Goal: Communication & Community: Share content

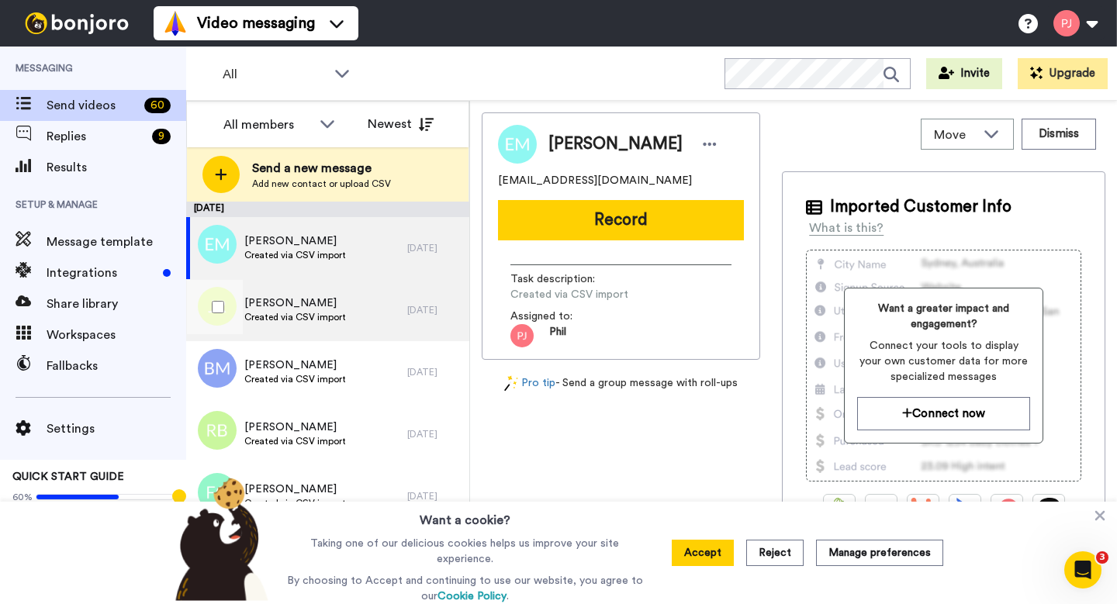
click at [301, 306] on span "Janet Rizzi" at bounding box center [295, 304] width 102 height 16
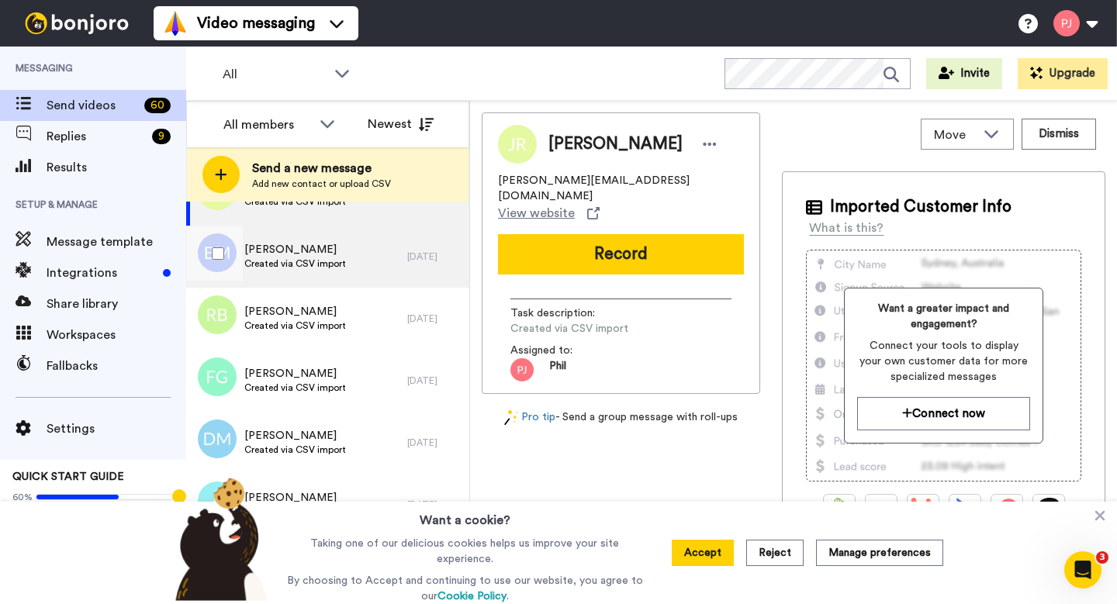
scroll to position [138, 0]
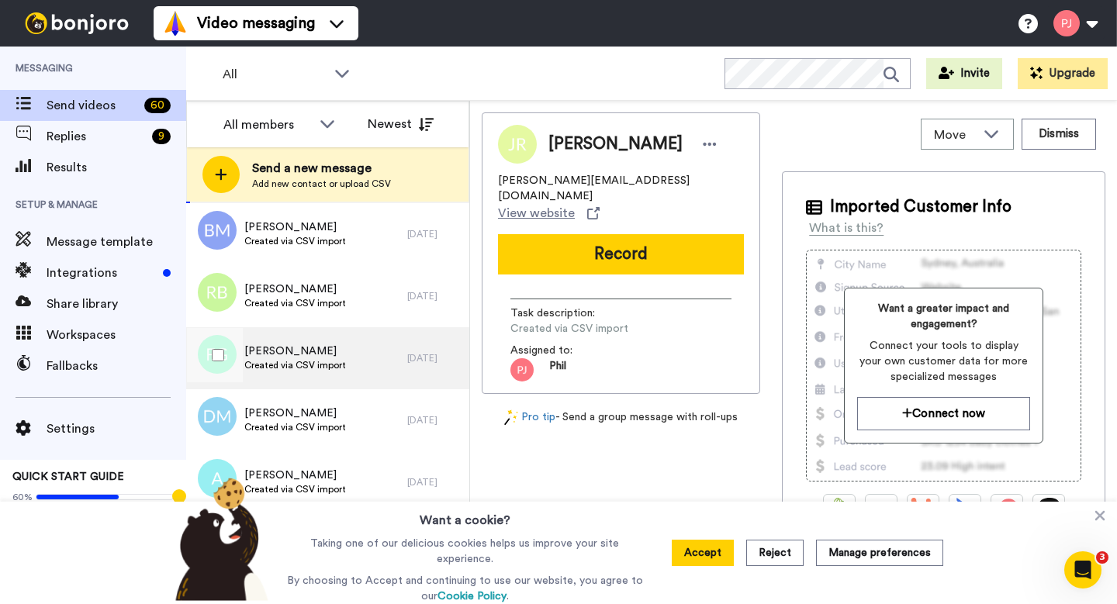
click at [297, 347] on span "Fran Grant" at bounding box center [295, 352] width 102 height 16
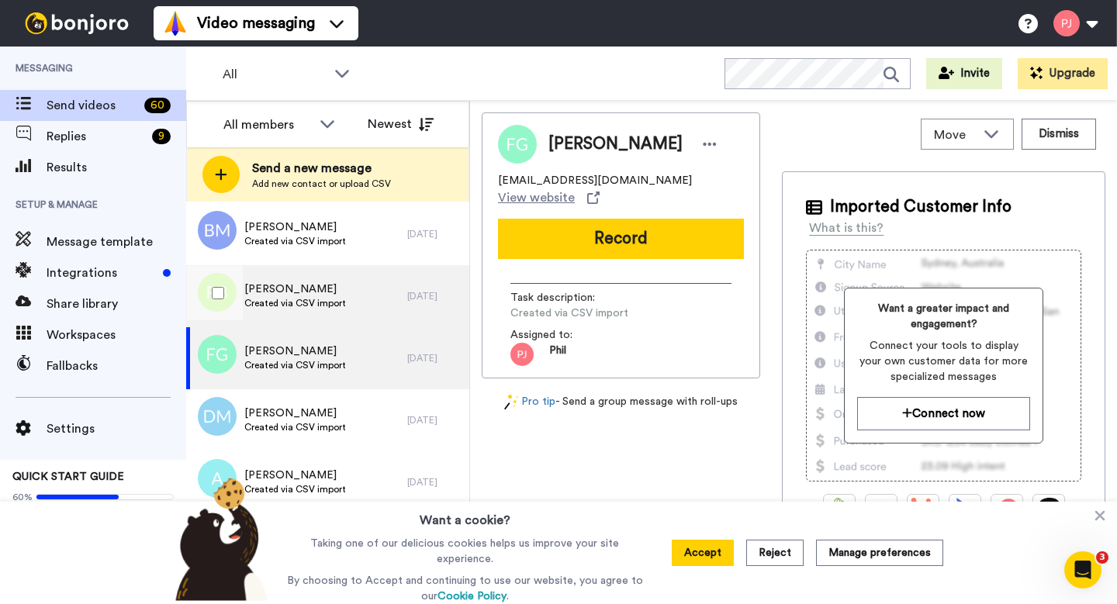
click at [297, 299] on span "Created via CSV import" at bounding box center [295, 303] width 102 height 12
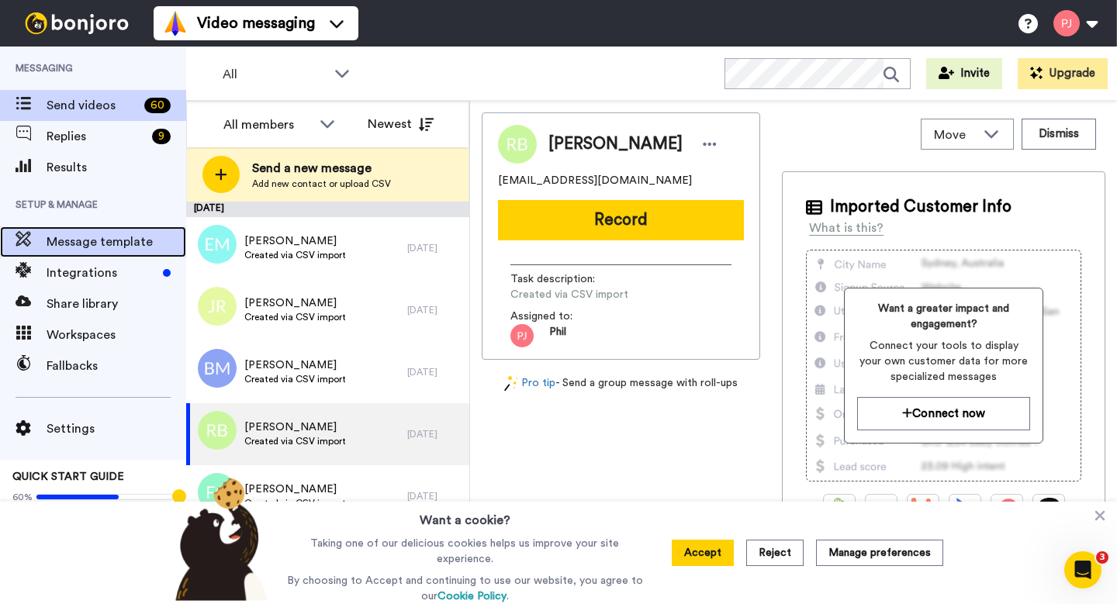
click at [112, 254] on div "Message template" at bounding box center [93, 242] width 186 height 31
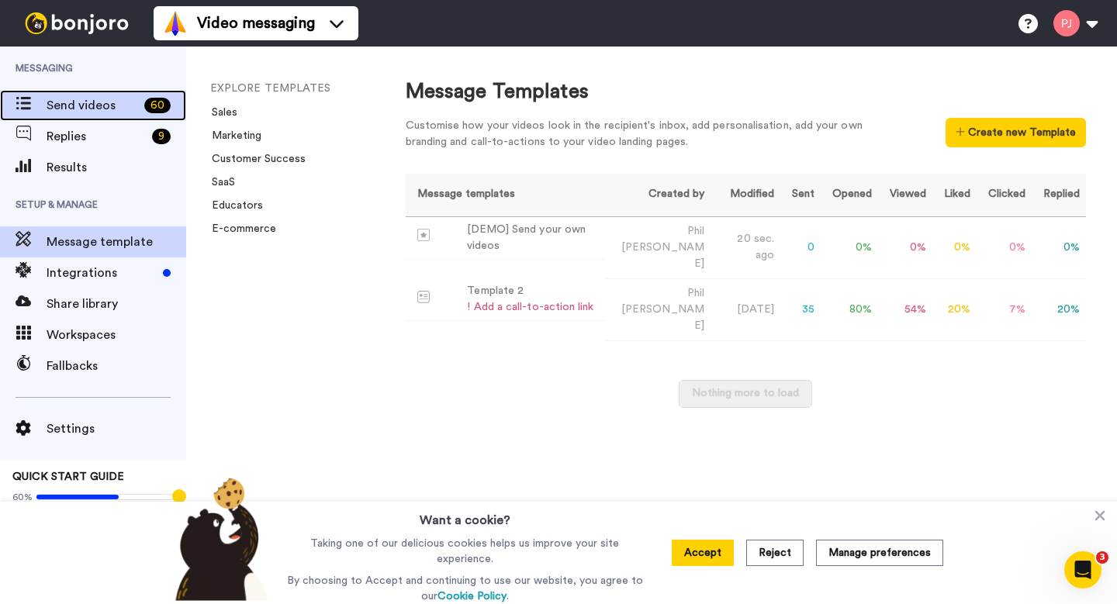
click at [104, 113] on span "Send videos" at bounding box center [93, 105] width 92 height 19
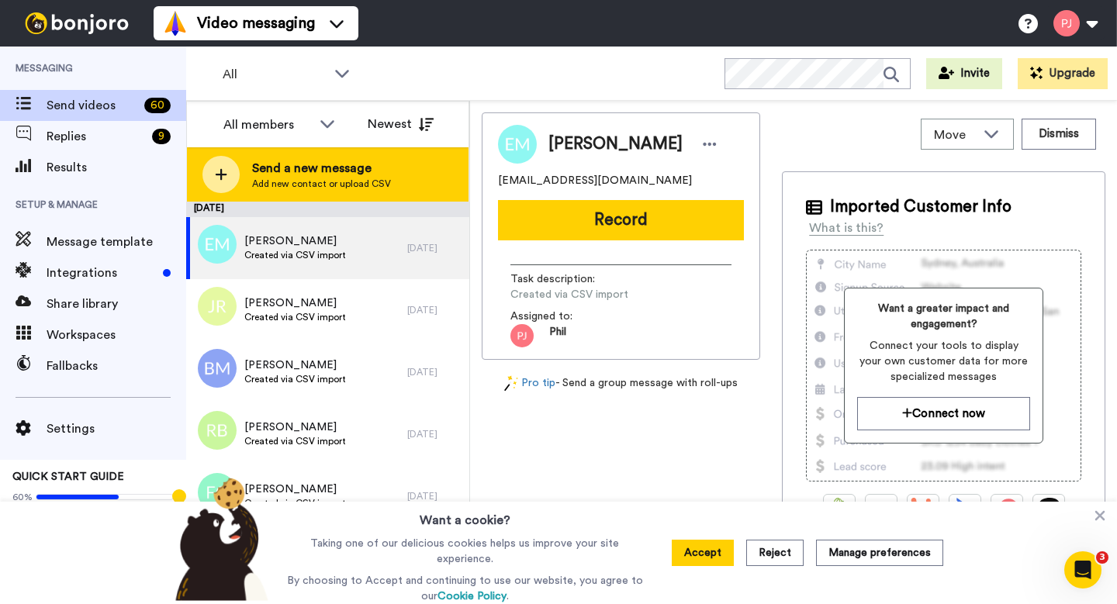
click at [220, 170] on icon at bounding box center [221, 175] width 12 height 14
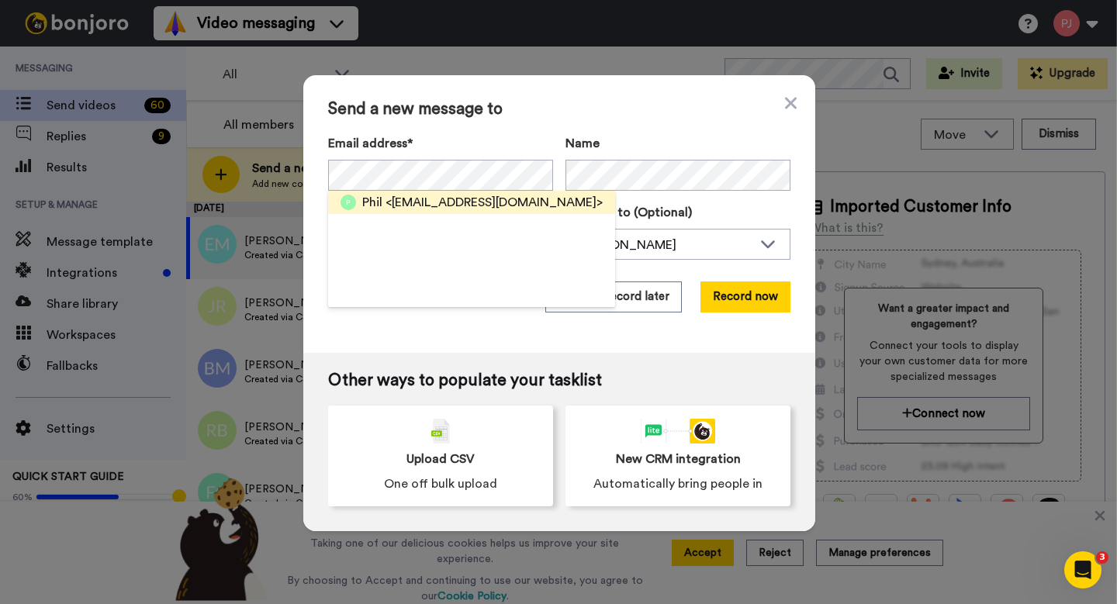
click at [472, 204] on span "<philjewell@hotmail.com>" at bounding box center [494, 202] width 217 height 19
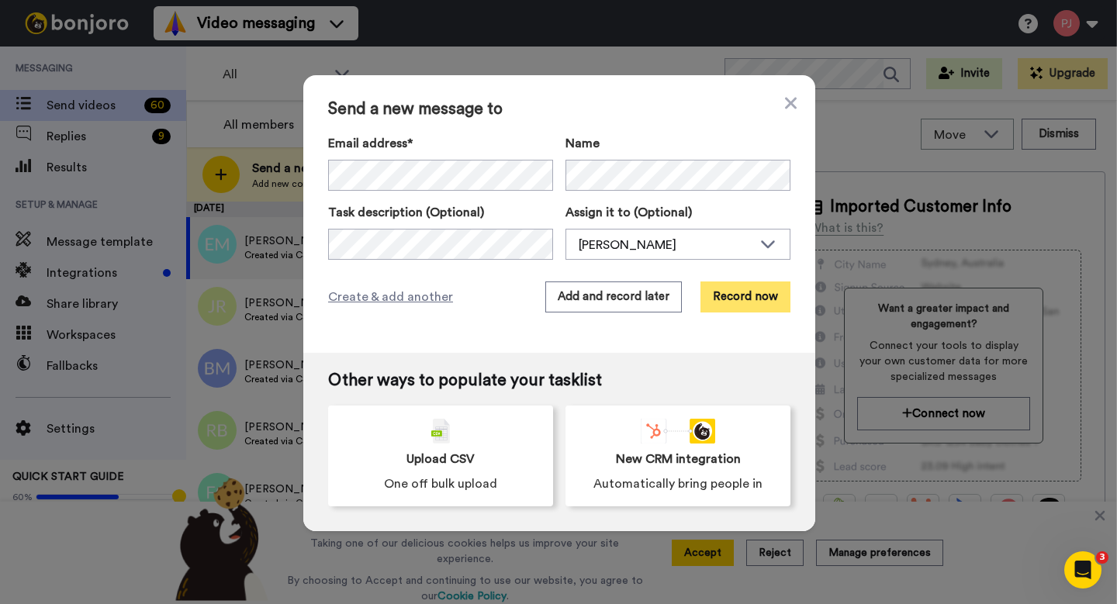
click at [740, 303] on button "Record now" at bounding box center [745, 297] width 90 height 31
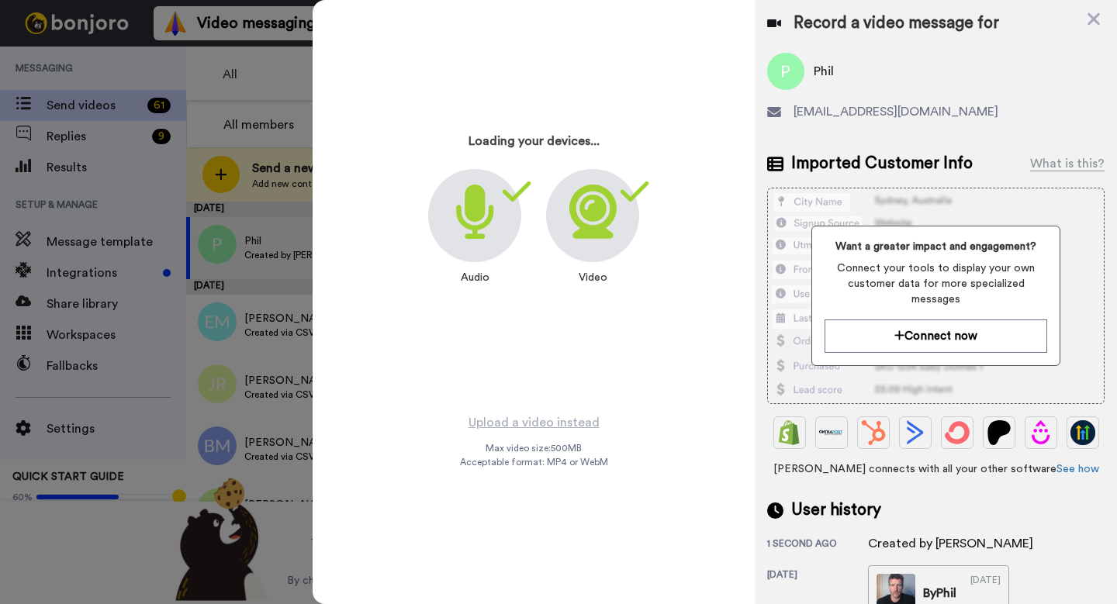
drag, startPoint x: 593, startPoint y: 251, endPoint x: 593, endPoint y: 241, distance: 9.3
click at [593, 247] on div at bounding box center [592, 215] width 93 height 93
click at [1091, 19] on icon at bounding box center [1094, 18] width 16 height 19
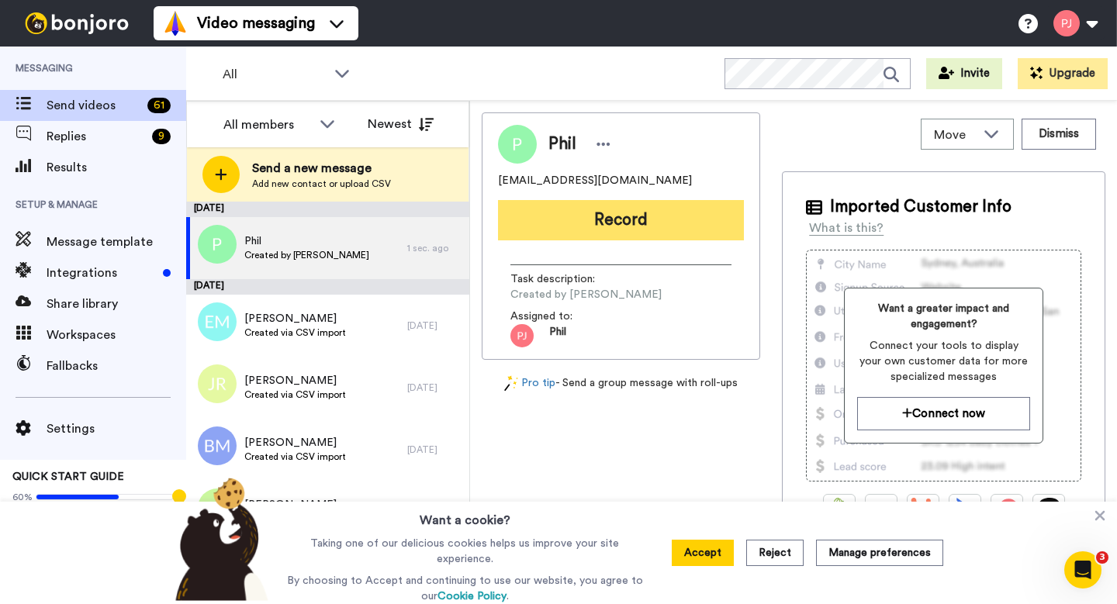
click at [640, 213] on button "Record" at bounding box center [621, 220] width 246 height 40
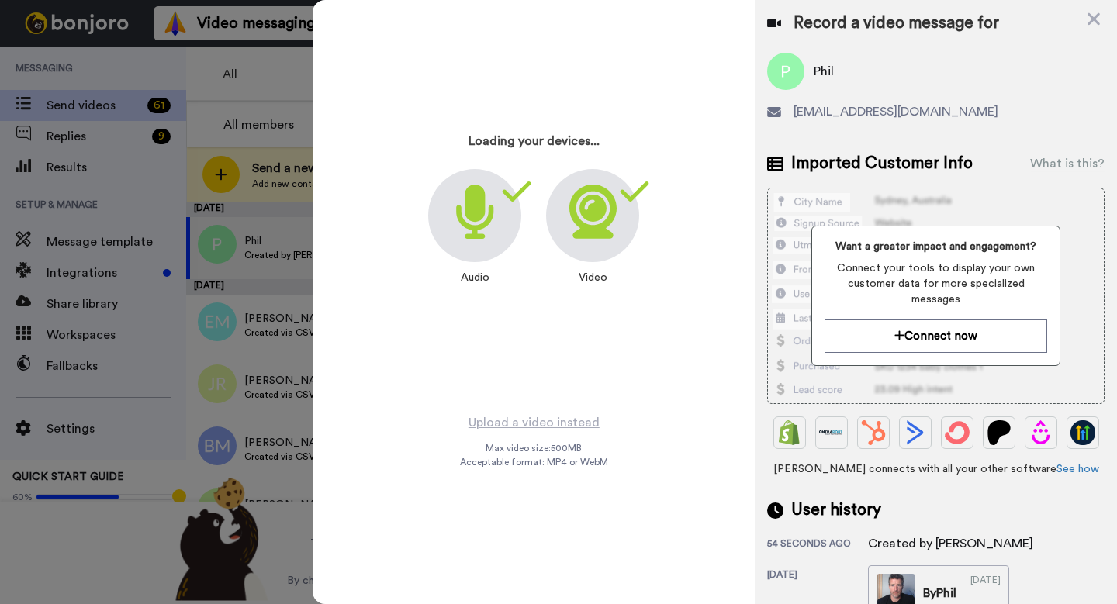
click at [1091, 16] on icon at bounding box center [1094, 19] width 12 height 12
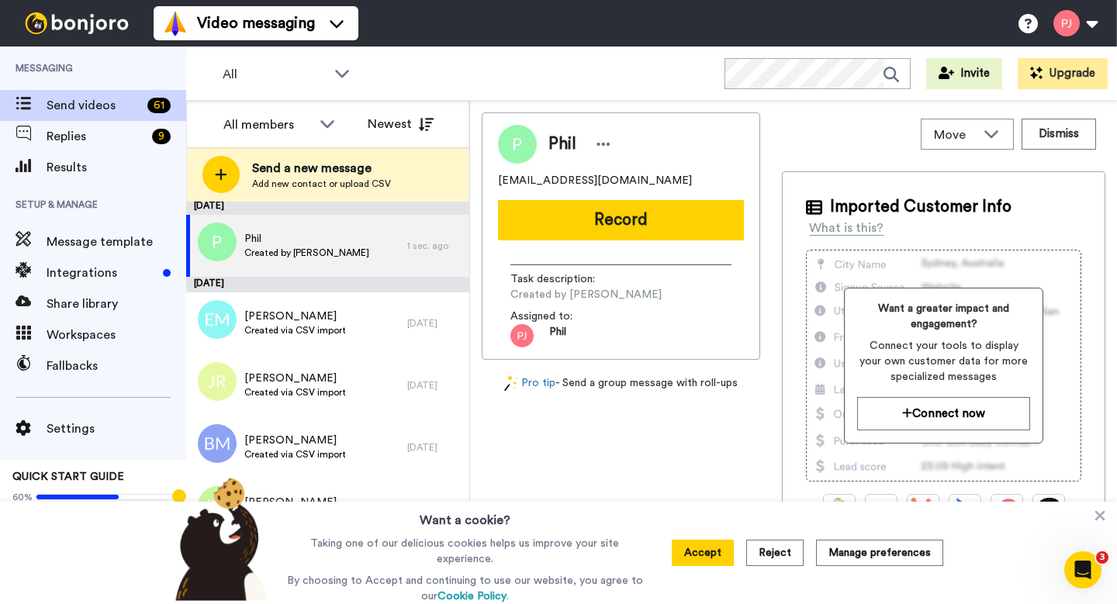
scroll to position [3, 0]
click at [714, 555] on button "Accept" at bounding box center [703, 553] width 62 height 26
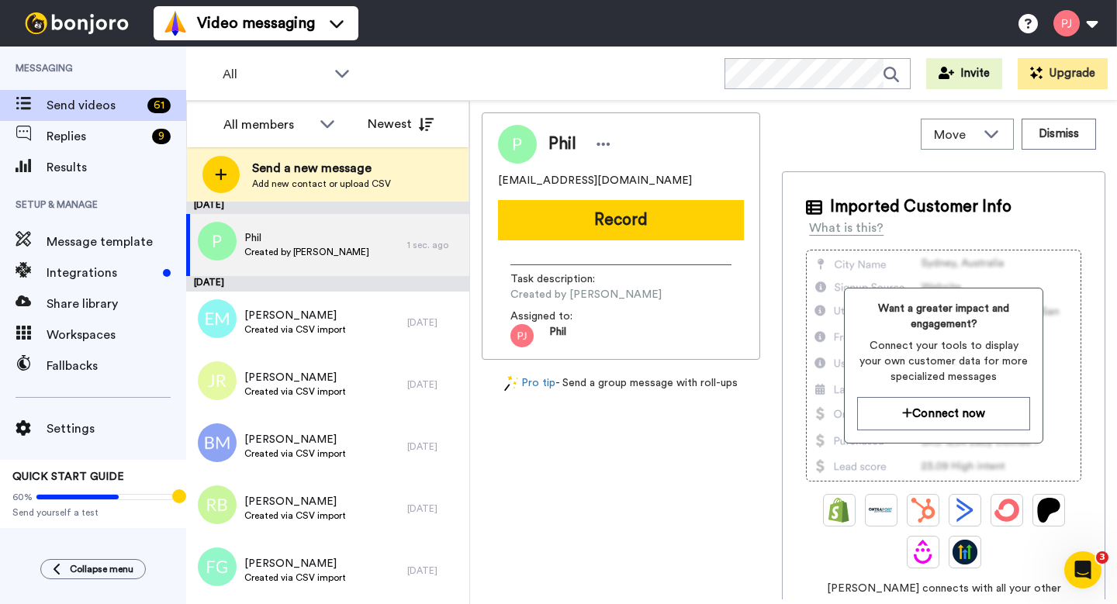
scroll to position [0, 0]
click at [1072, 22] on button at bounding box center [1075, 23] width 59 height 34
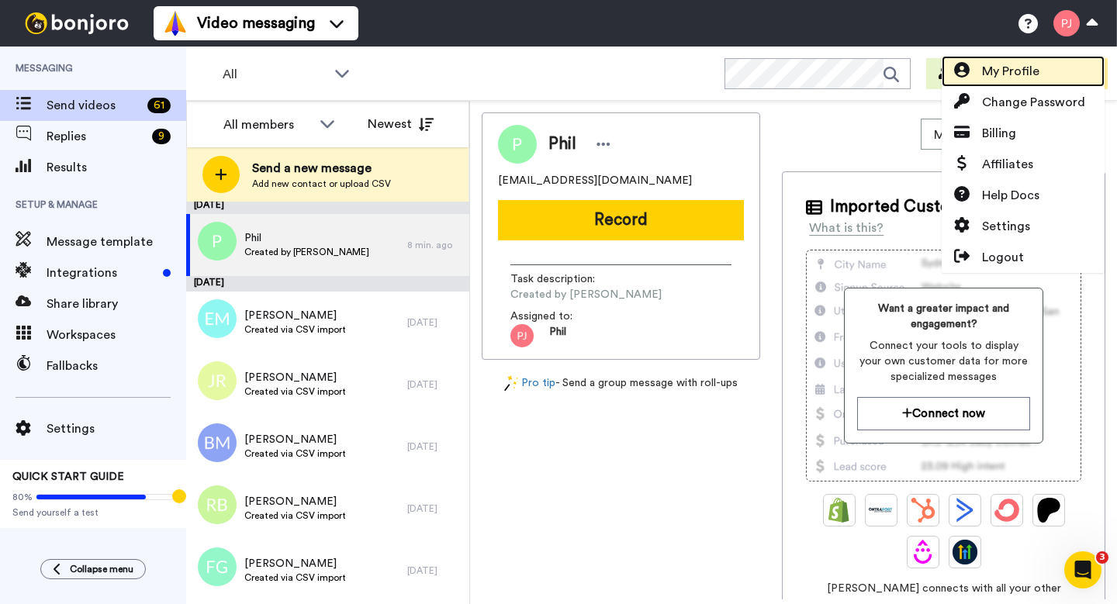
click at [1018, 71] on span "My Profile" at bounding box center [1010, 71] width 57 height 19
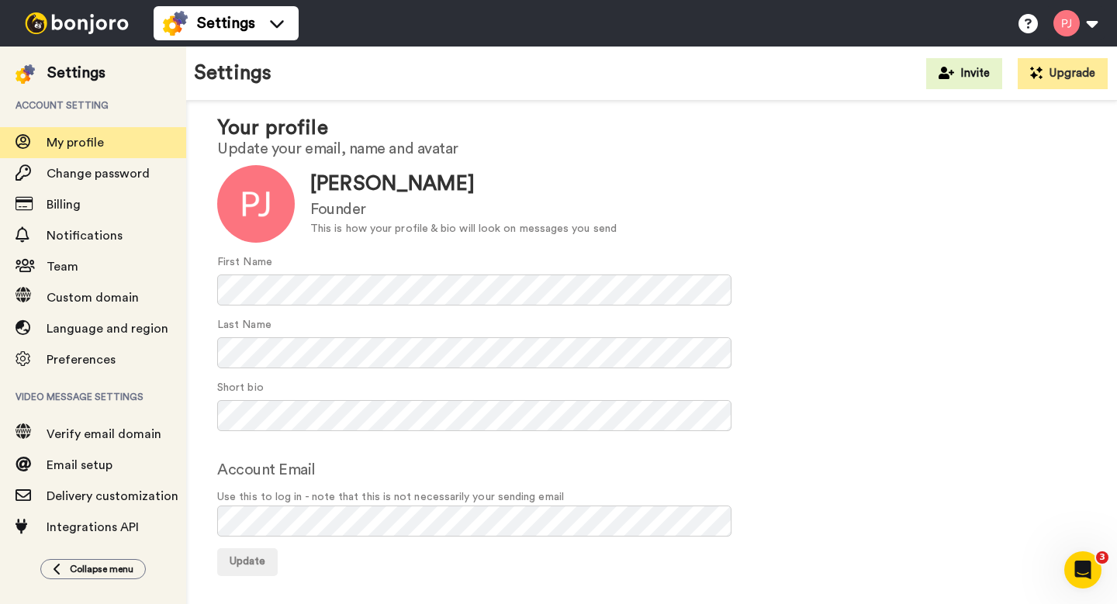
scroll to position [35, 0]
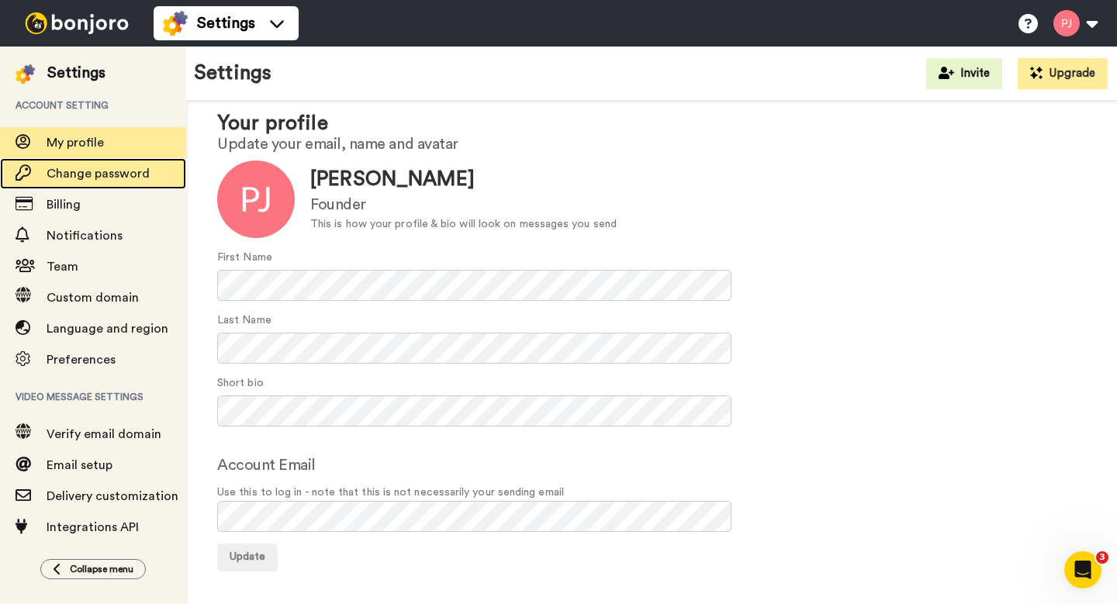
click at [123, 174] on span "Change password" at bounding box center [98, 174] width 103 height 12
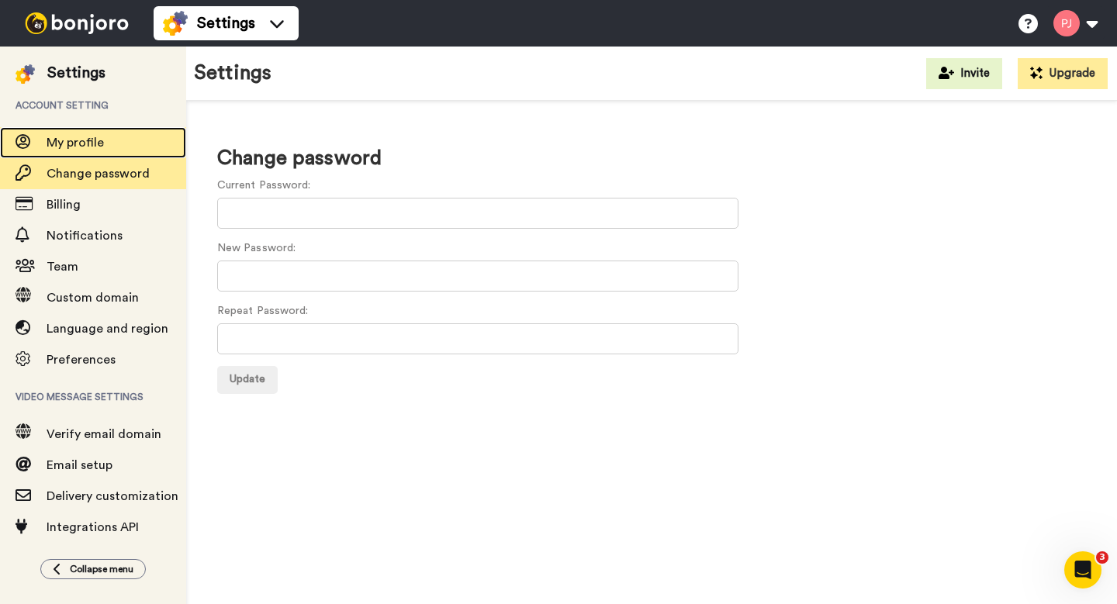
click at [89, 143] on span "My profile" at bounding box center [75, 143] width 57 height 12
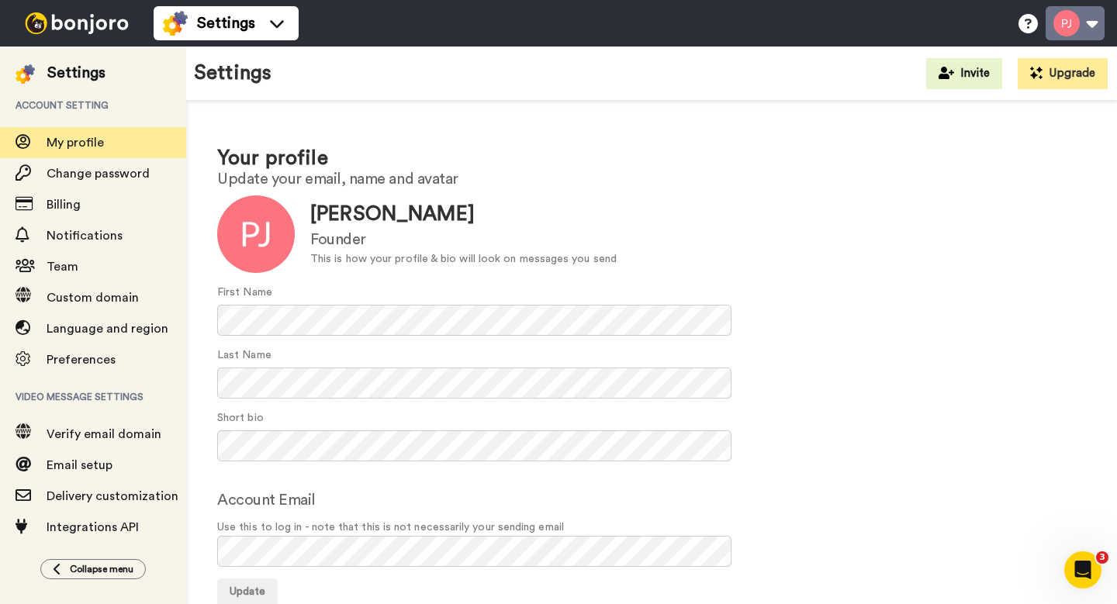
click at [1091, 33] on button at bounding box center [1075, 23] width 59 height 34
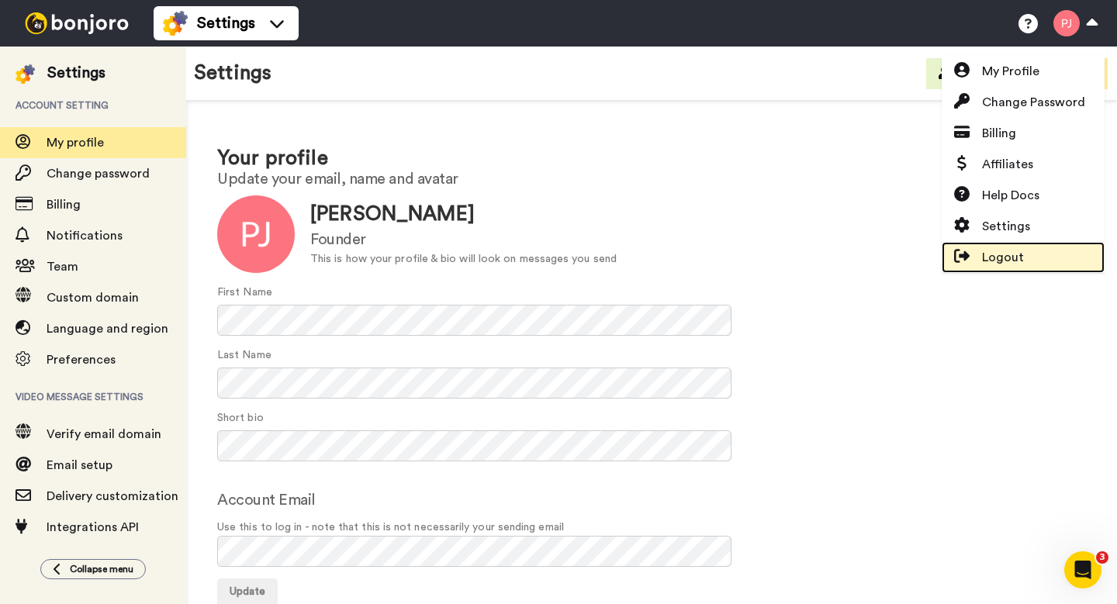
click at [1014, 266] on span "Logout" at bounding box center [1003, 257] width 42 height 19
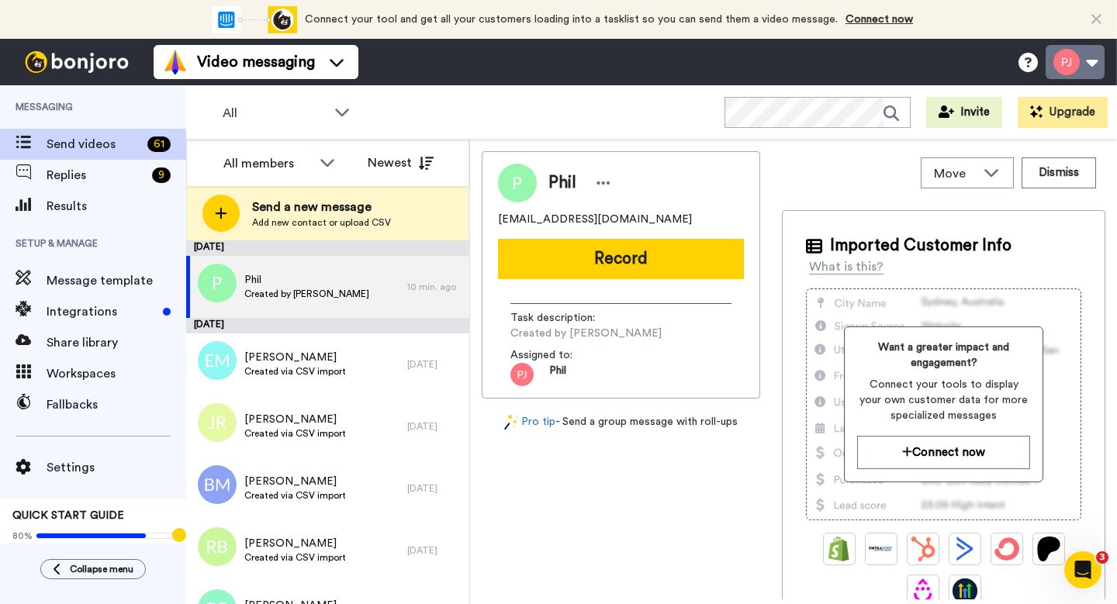
click at [1084, 64] on button at bounding box center [1075, 62] width 59 height 34
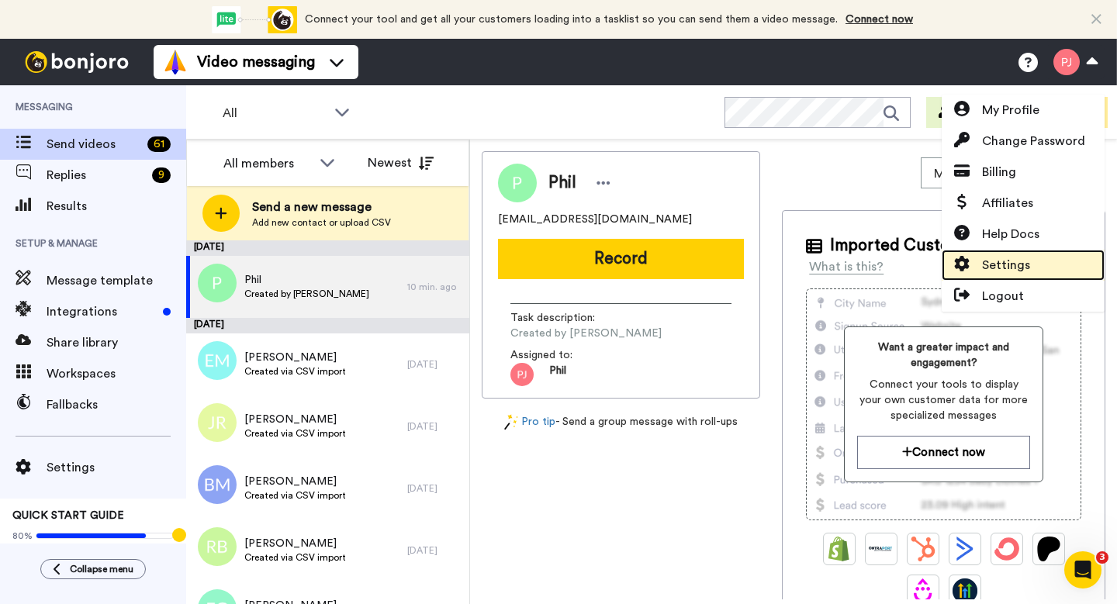
click at [1028, 254] on link "Settings" at bounding box center [1023, 265] width 163 height 31
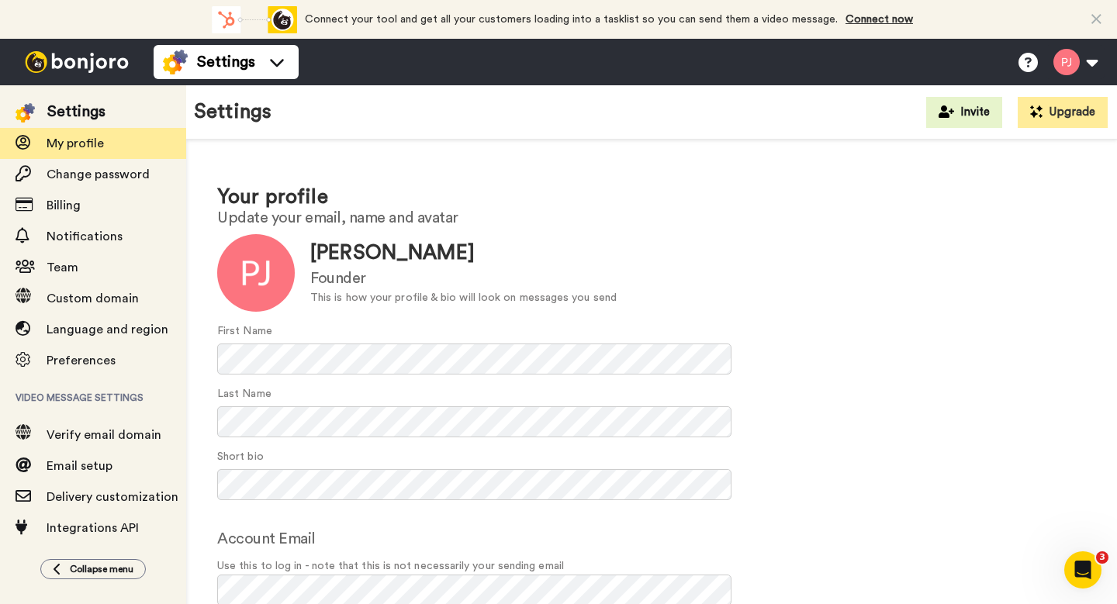
scroll to position [112, 0]
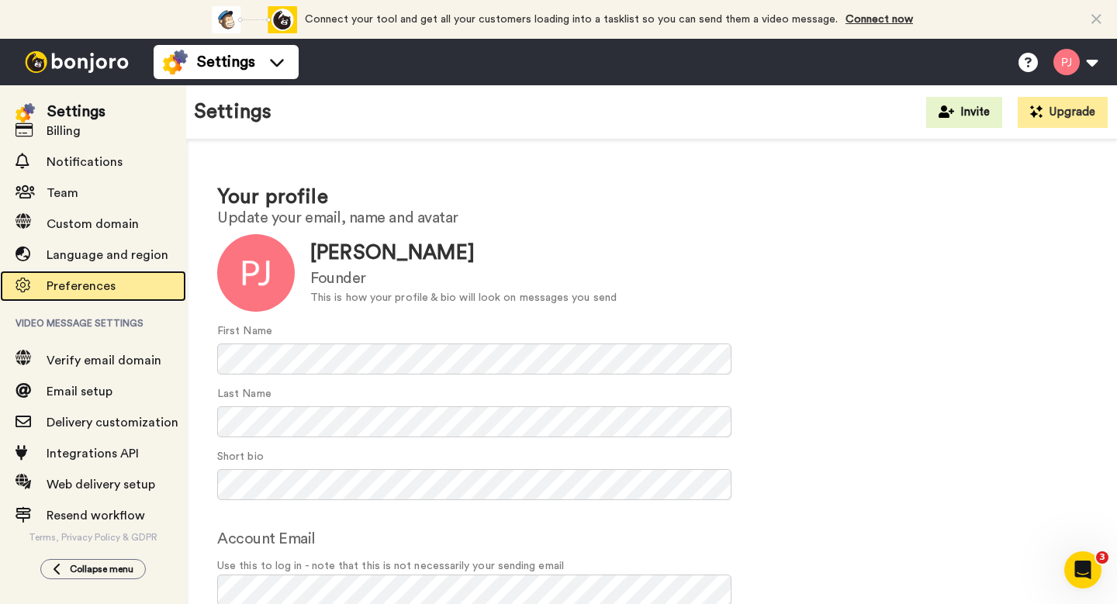
click at [81, 289] on span "Preferences" at bounding box center [81, 286] width 69 height 12
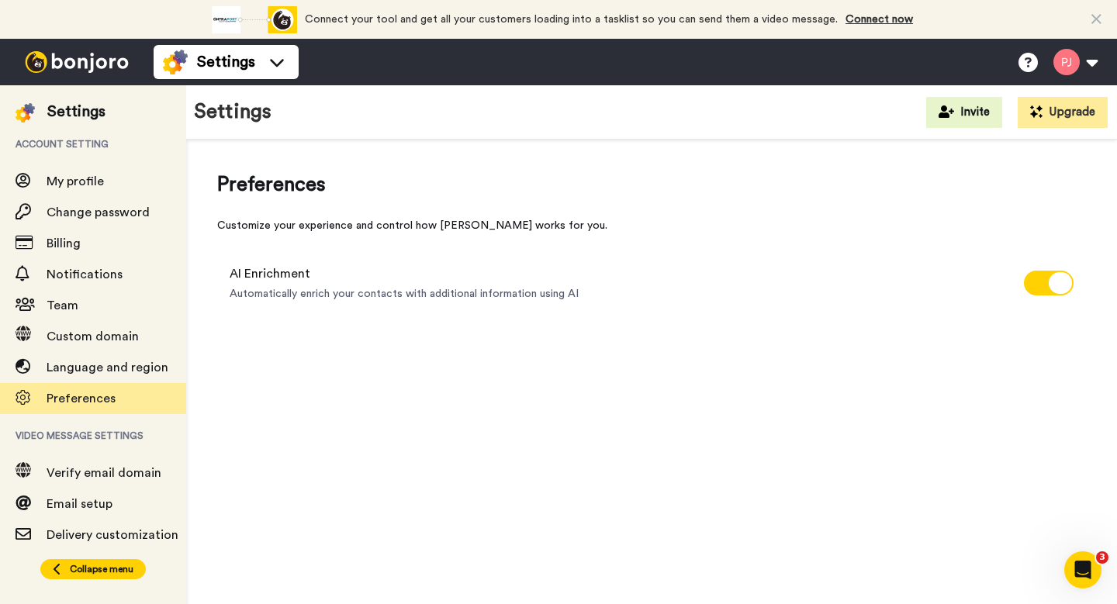
click at [67, 564] on div "Collapse menu" at bounding box center [93, 569] width 81 height 12
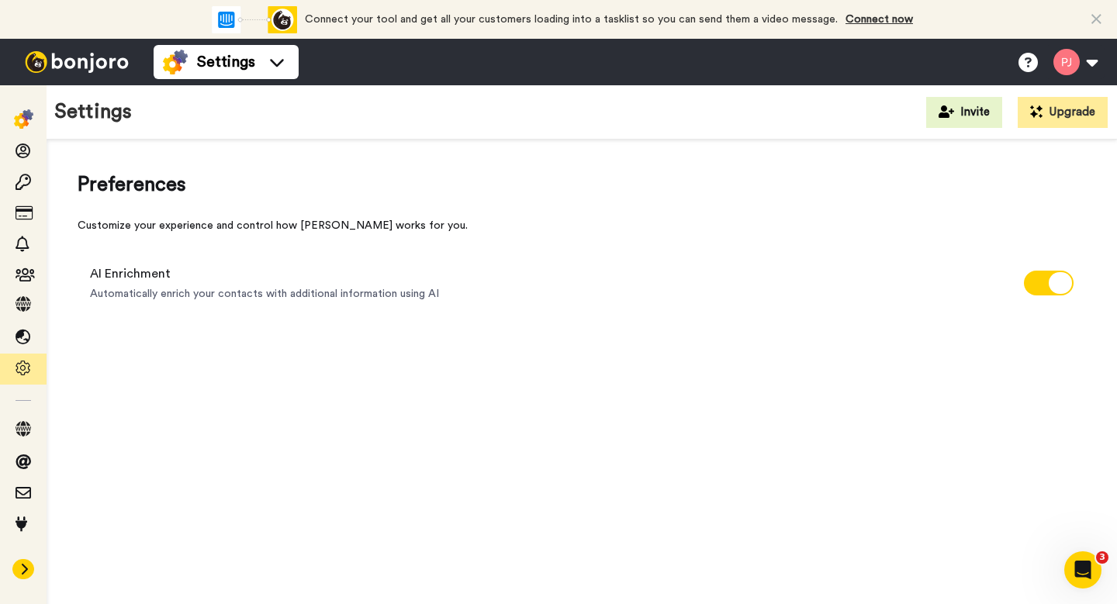
click at [26, 572] on icon at bounding box center [23, 569] width 9 height 12
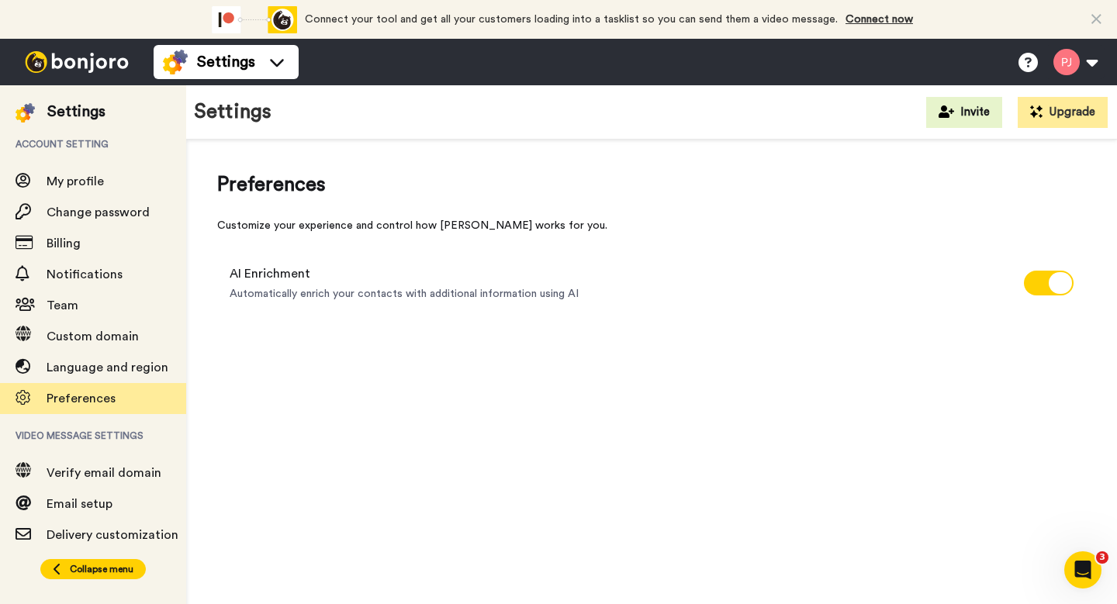
click at [85, 574] on span "Collapse menu" at bounding box center [102, 569] width 64 height 12
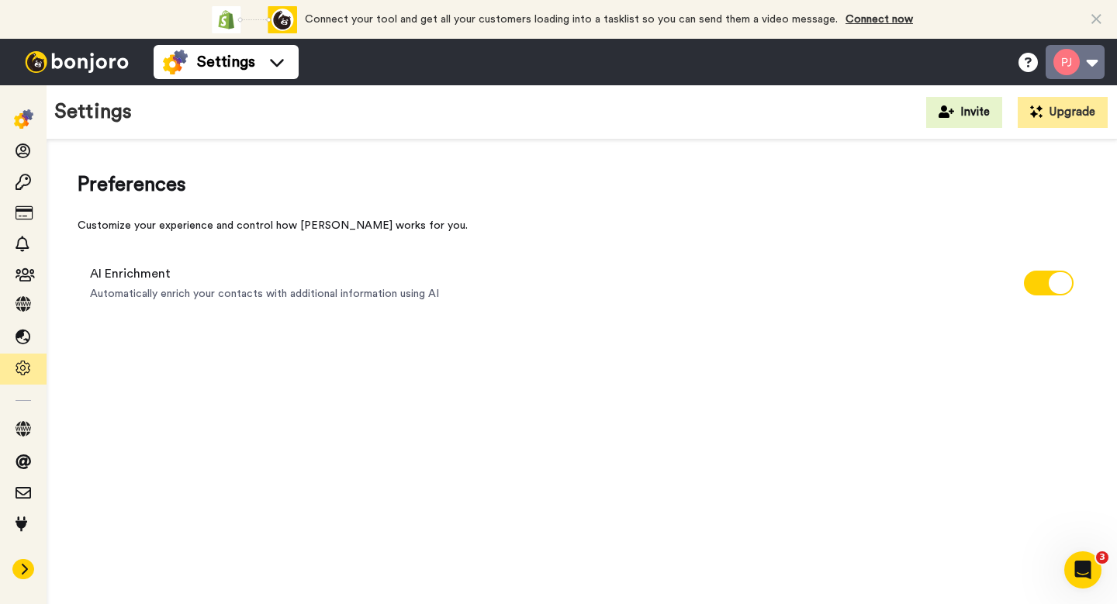
click at [1085, 67] on button at bounding box center [1075, 62] width 59 height 34
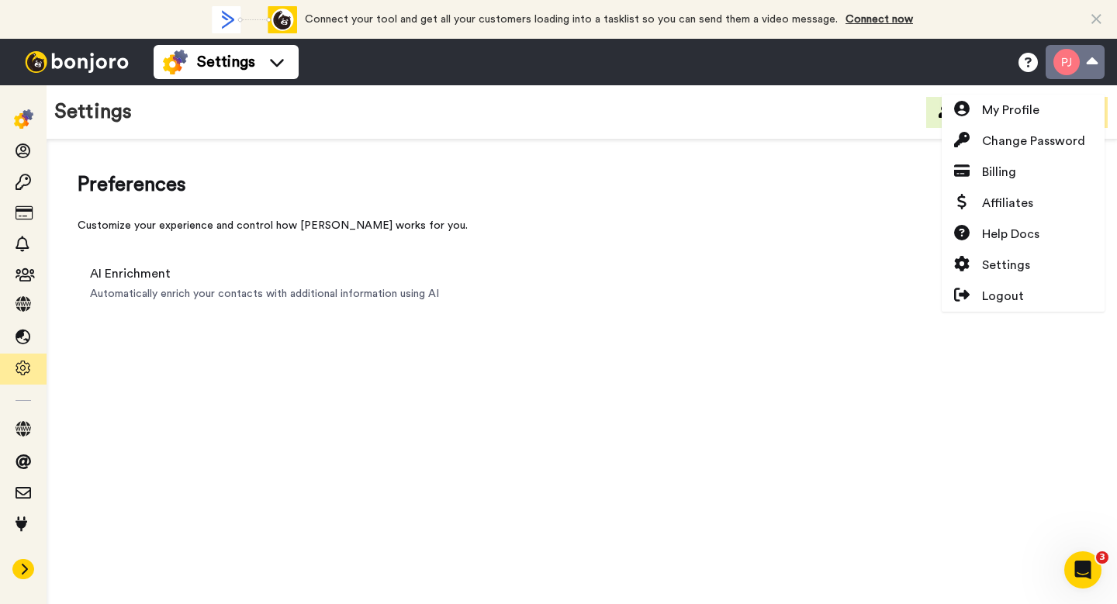
click at [1083, 66] on button at bounding box center [1075, 62] width 59 height 34
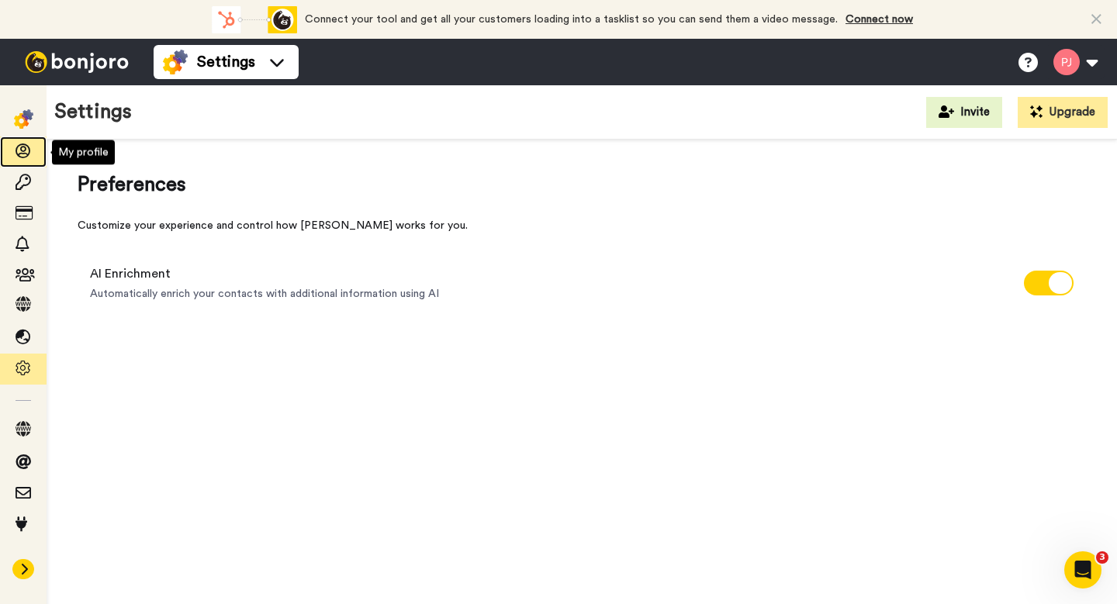
click at [25, 151] on icon at bounding box center [24, 152] width 16 height 16
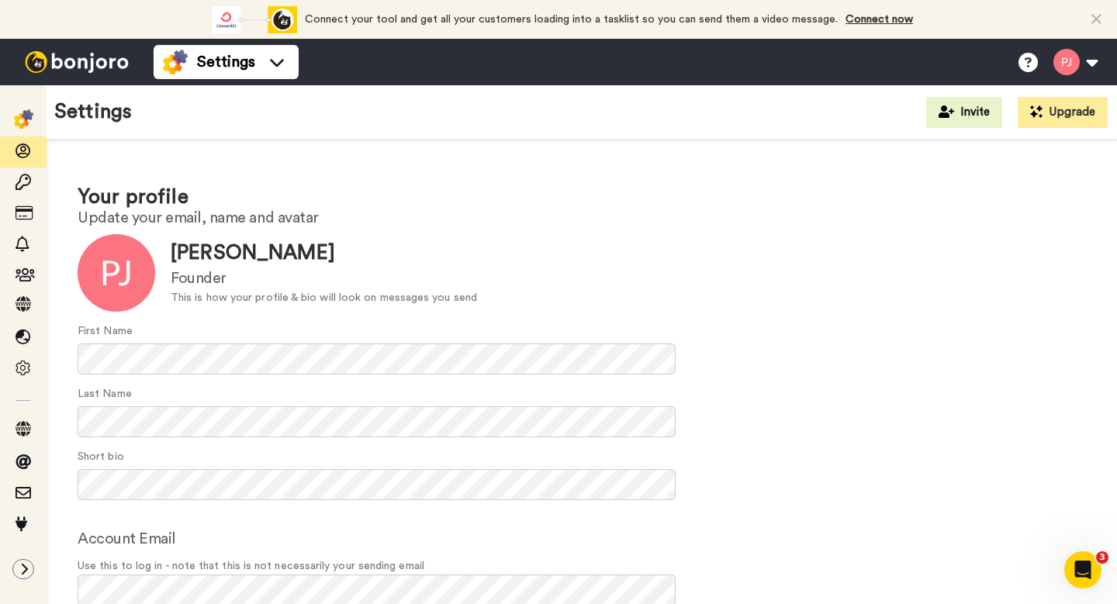
click at [59, 67] on img at bounding box center [77, 62] width 116 height 22
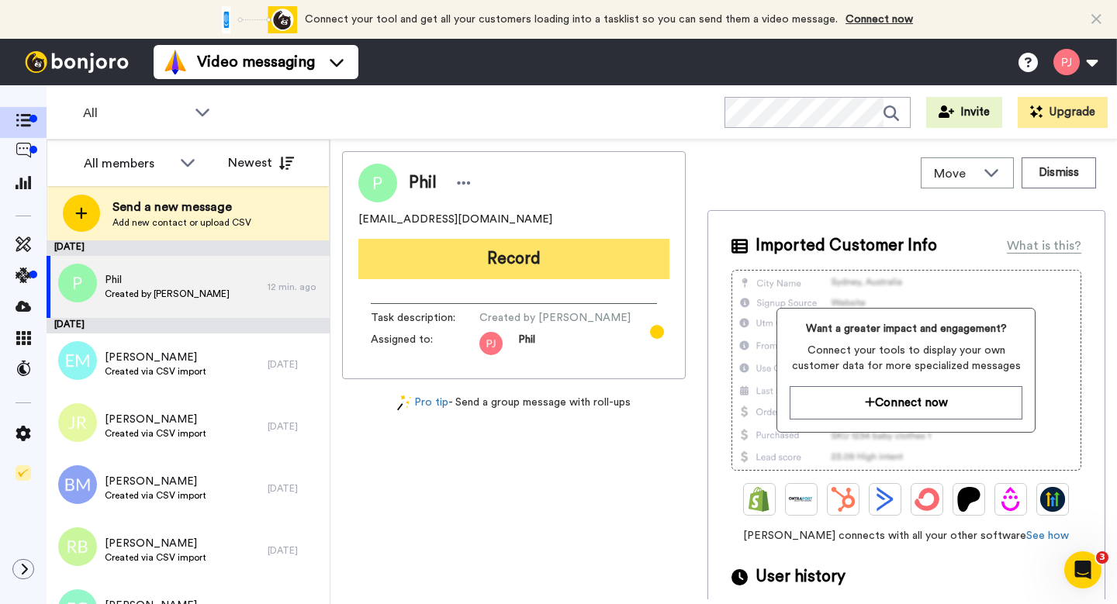
click at [472, 259] on button "Record" at bounding box center [513, 259] width 311 height 40
click at [536, 254] on button "Record" at bounding box center [513, 259] width 311 height 40
